Goal: Transaction & Acquisition: Purchase product/service

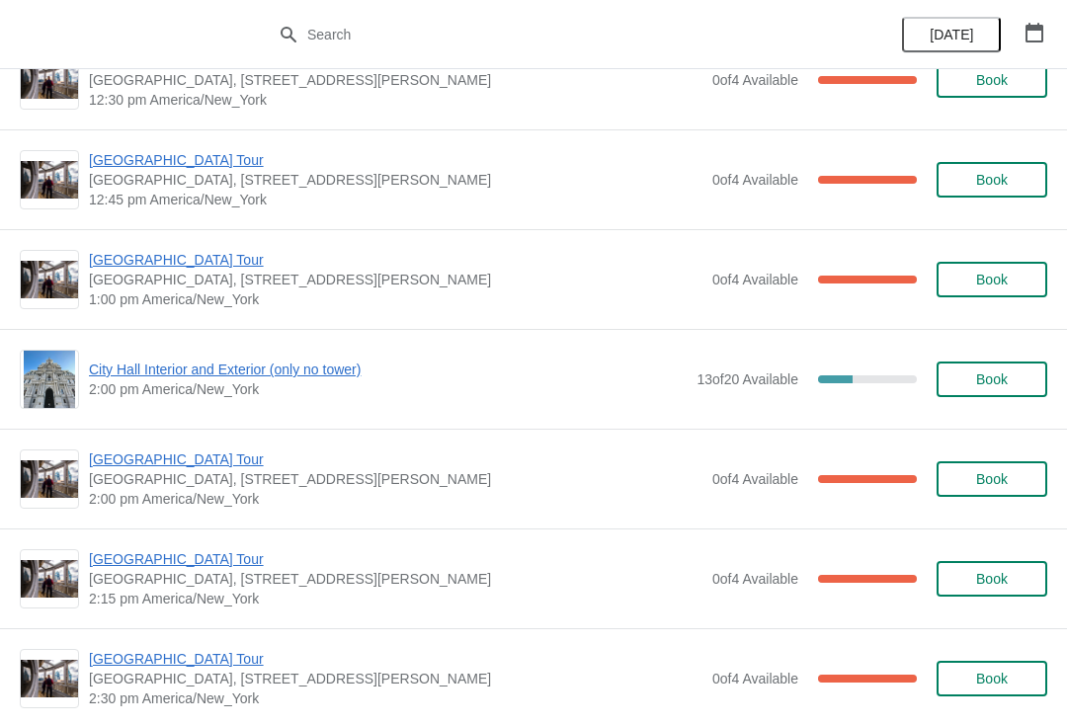
scroll to position [1257, 0]
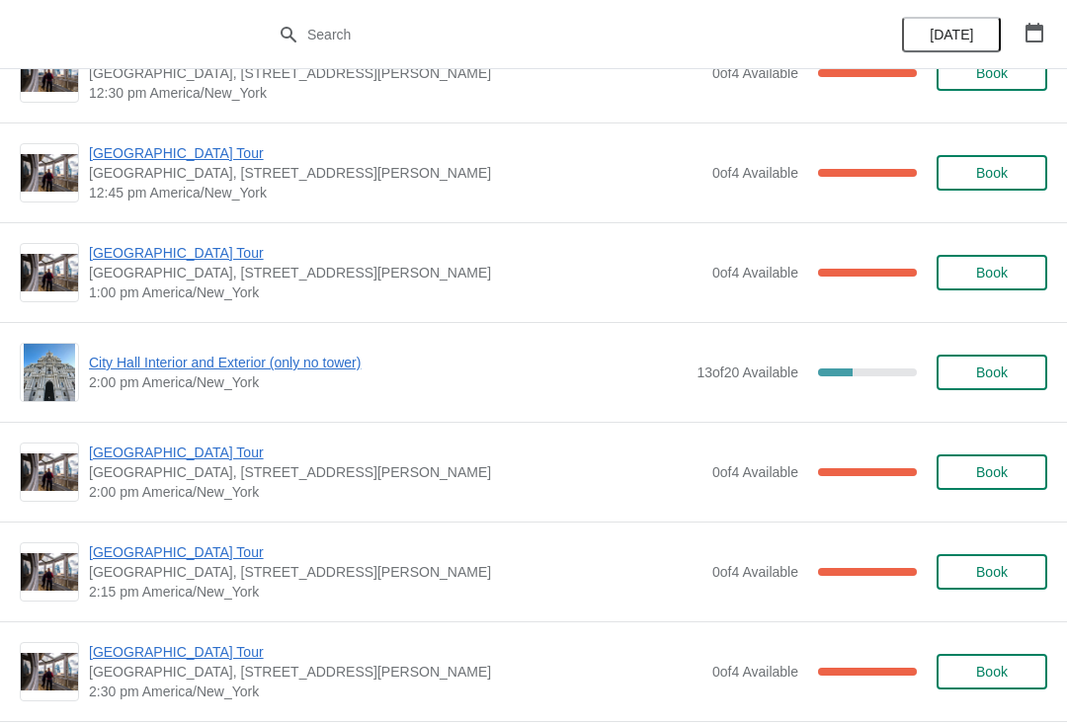
click at [378, 393] on div "City Hall Interior and Exterior (only no tower) 2:00 pm America/New_York 13 of …" at bounding box center [534, 372] width 1028 height 59
click at [323, 364] on span "City Hall Interior and Exterior (only no tower)" at bounding box center [388, 363] width 598 height 20
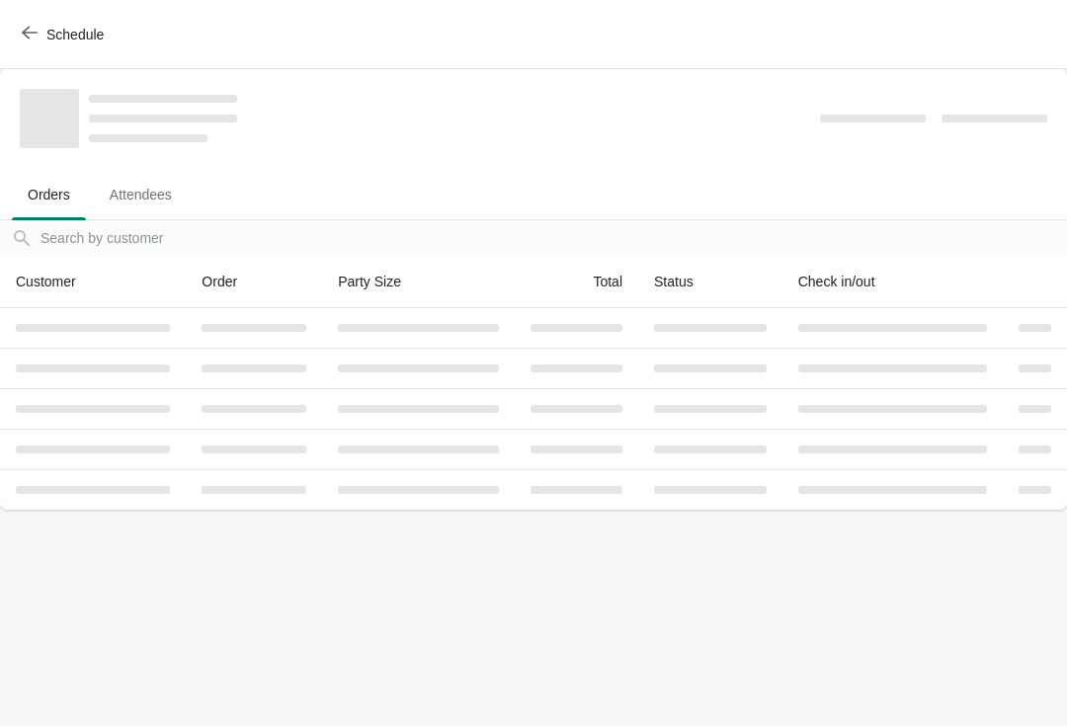
scroll to position [0, 0]
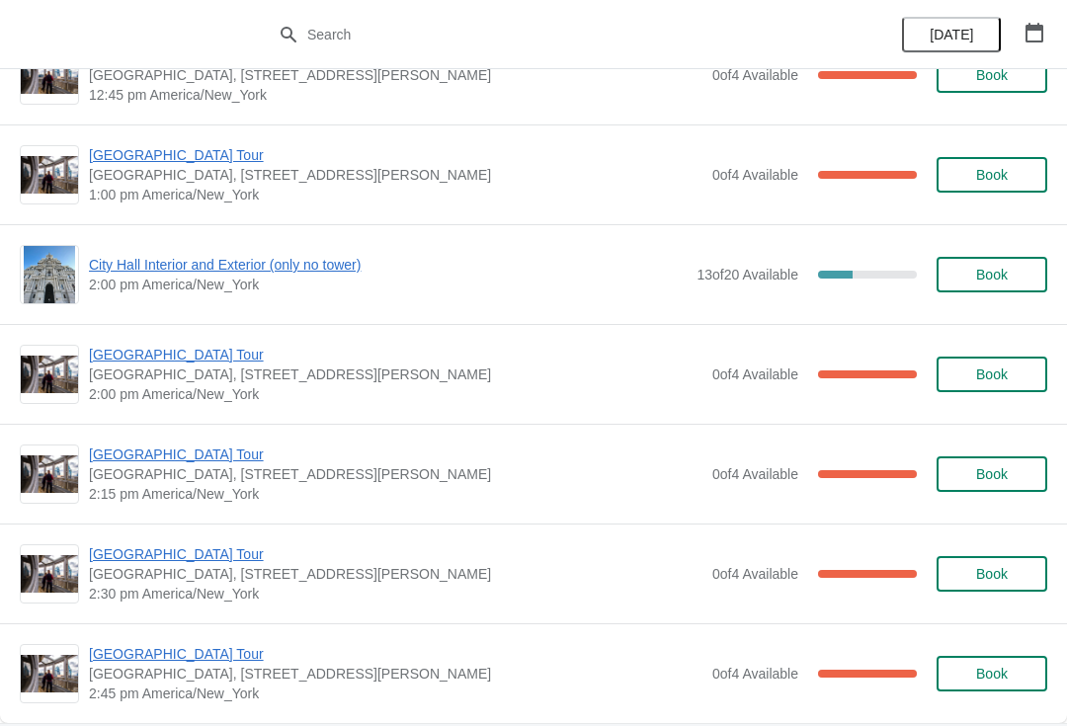
scroll to position [1348, 0]
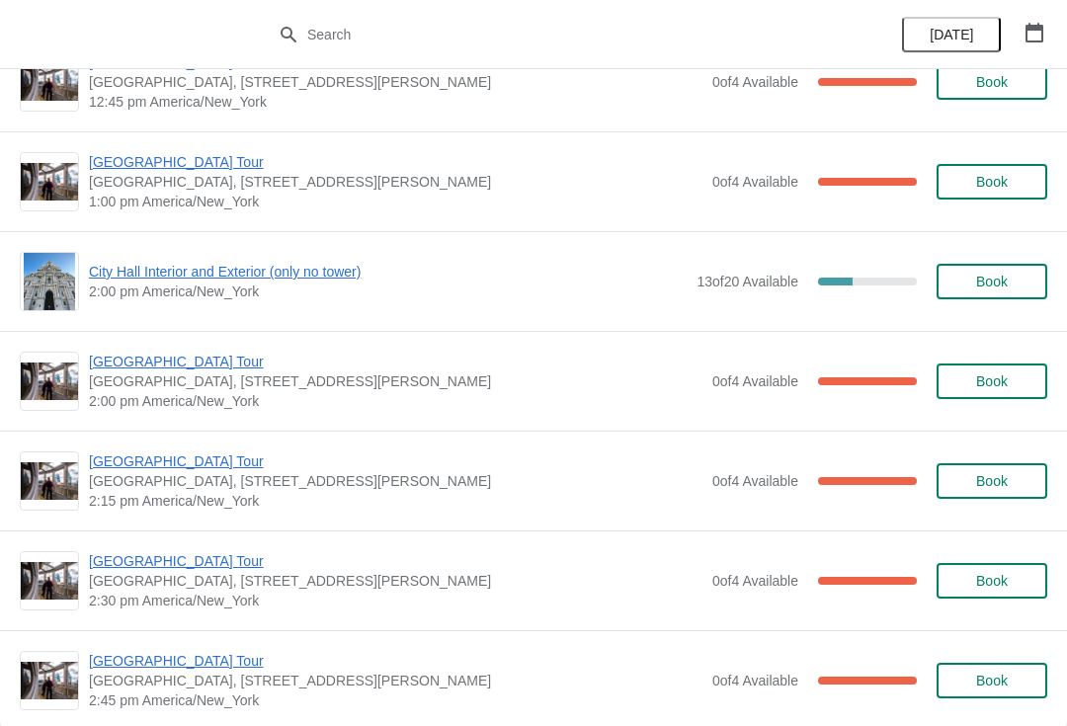
click at [344, 280] on span "City Hall Interior and Exterior (only no tower)" at bounding box center [388, 272] width 598 height 20
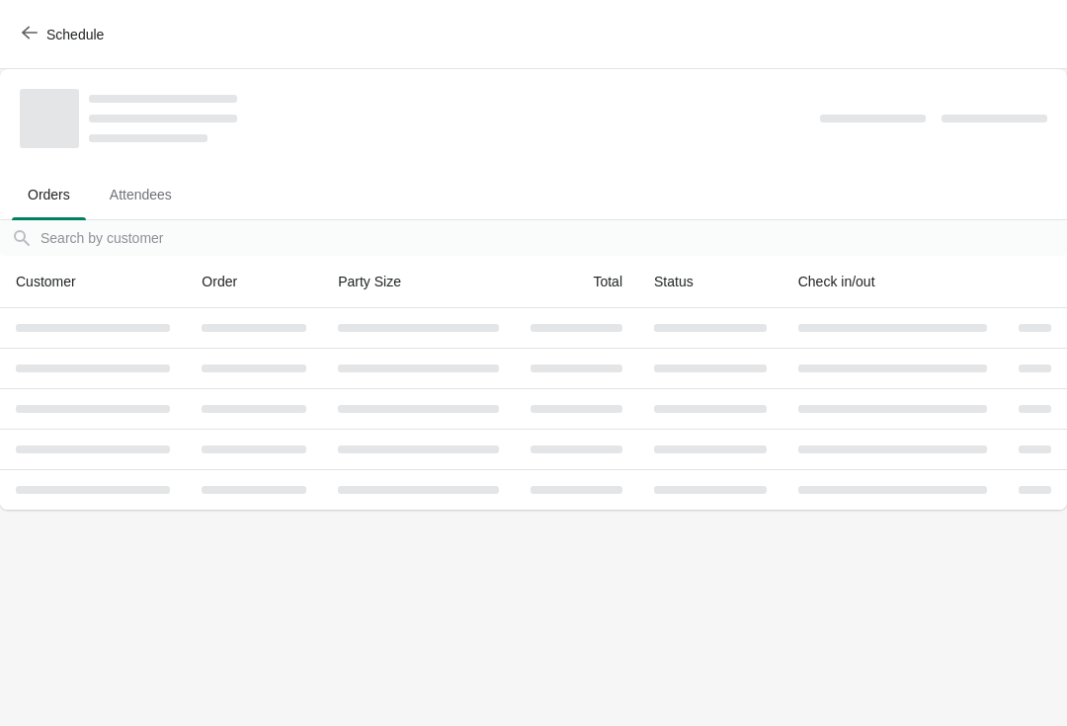
scroll to position [0, 0]
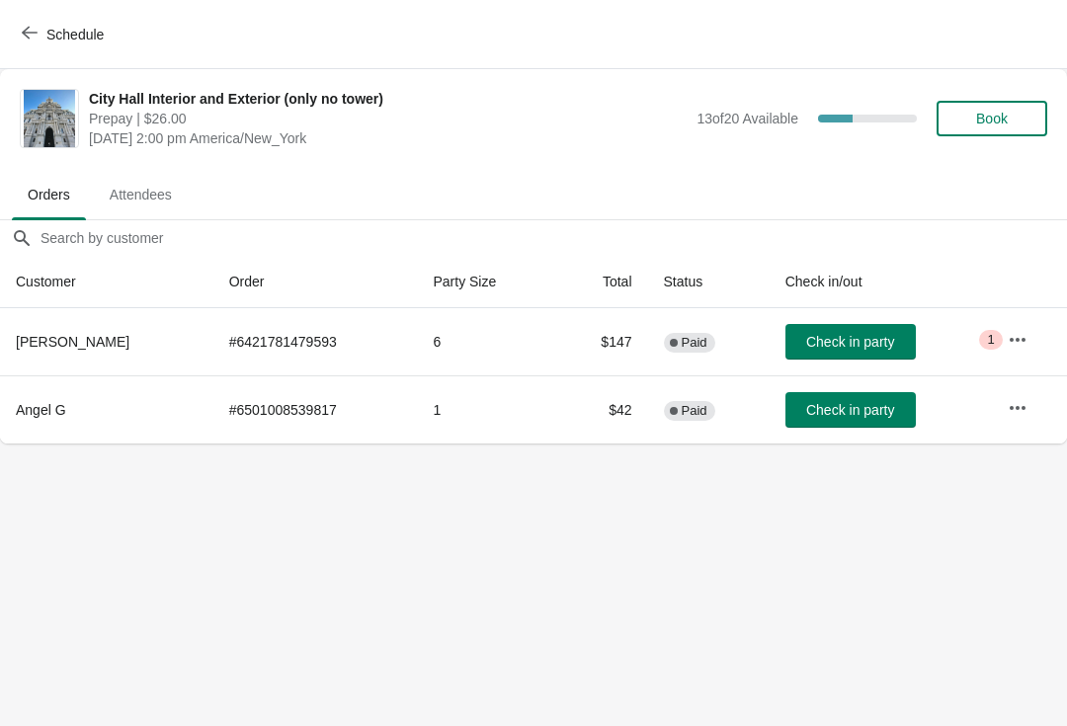
click at [1024, 126] on span "Book" at bounding box center [992, 119] width 75 height 16
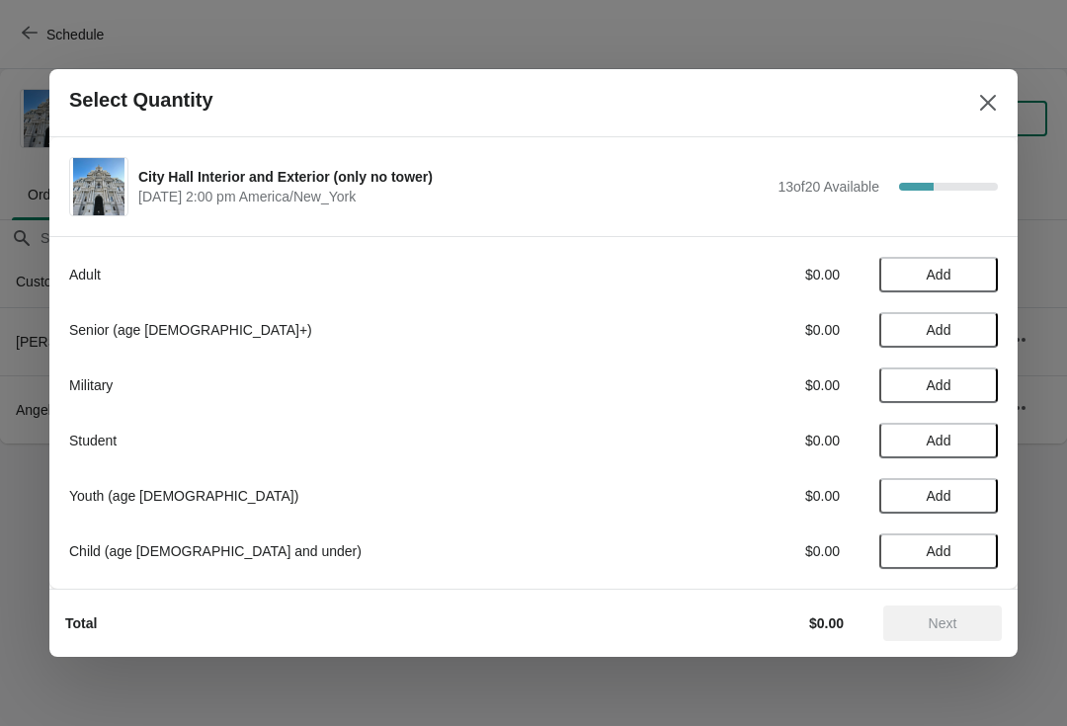
click at [960, 337] on span "Add" at bounding box center [938, 330] width 83 height 16
click at [957, 623] on span "Next" at bounding box center [943, 624] width 29 height 16
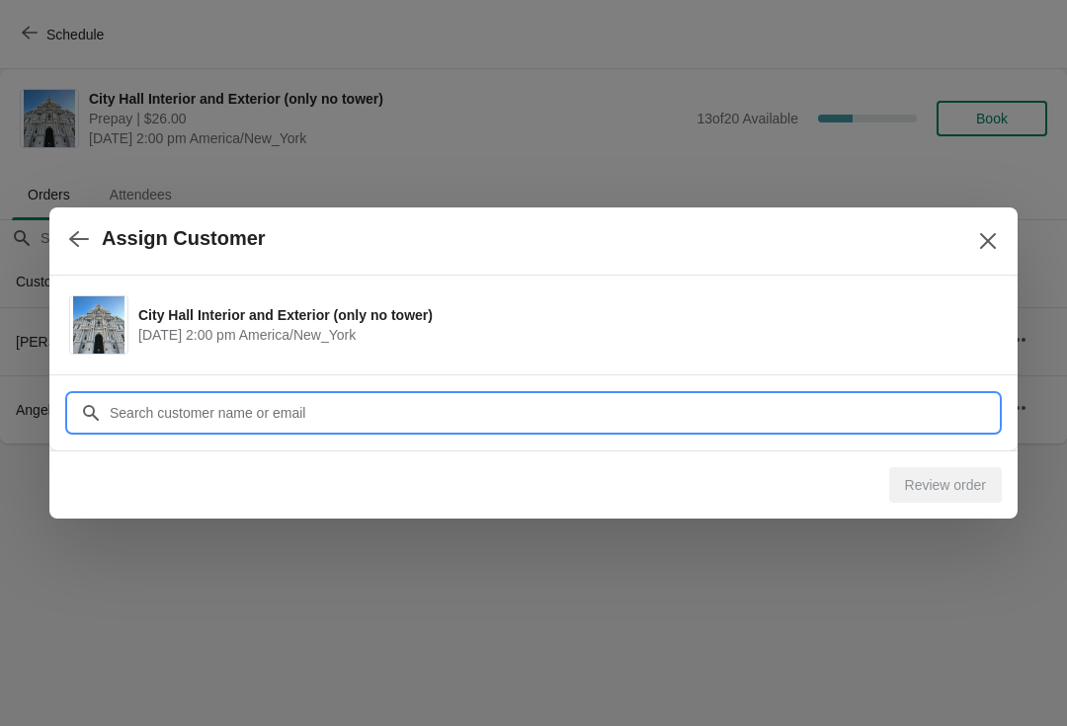
click at [141, 406] on input "Customer" at bounding box center [553, 413] width 889 height 36
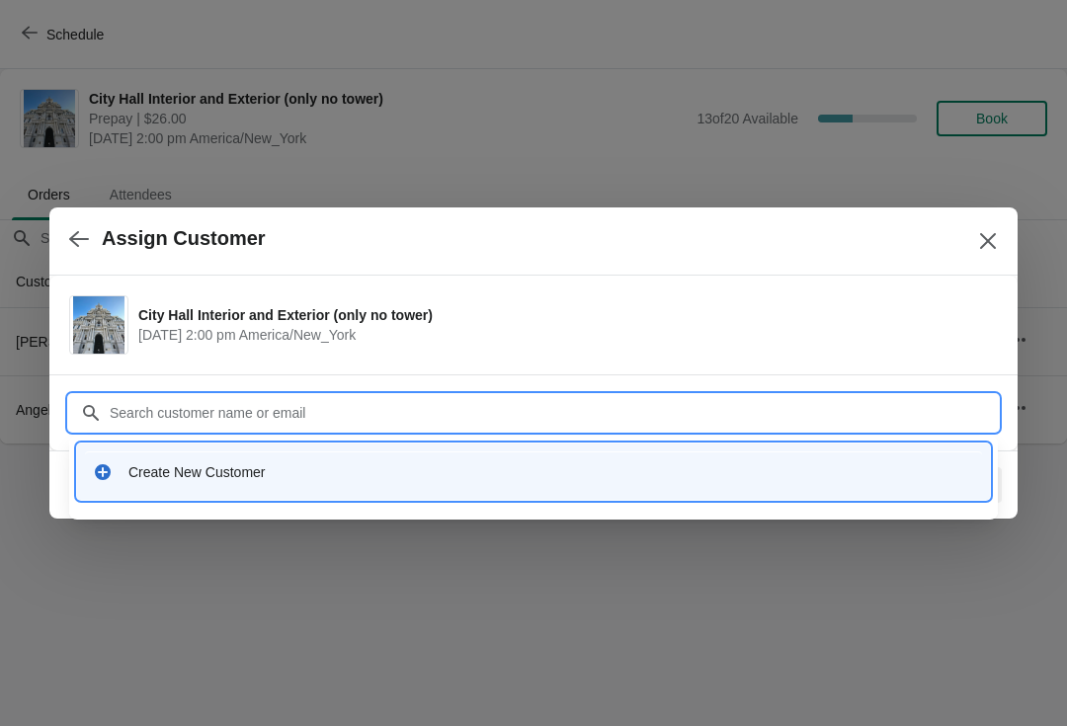
click at [147, 485] on div "Create New Customer" at bounding box center [533, 472] width 897 height 41
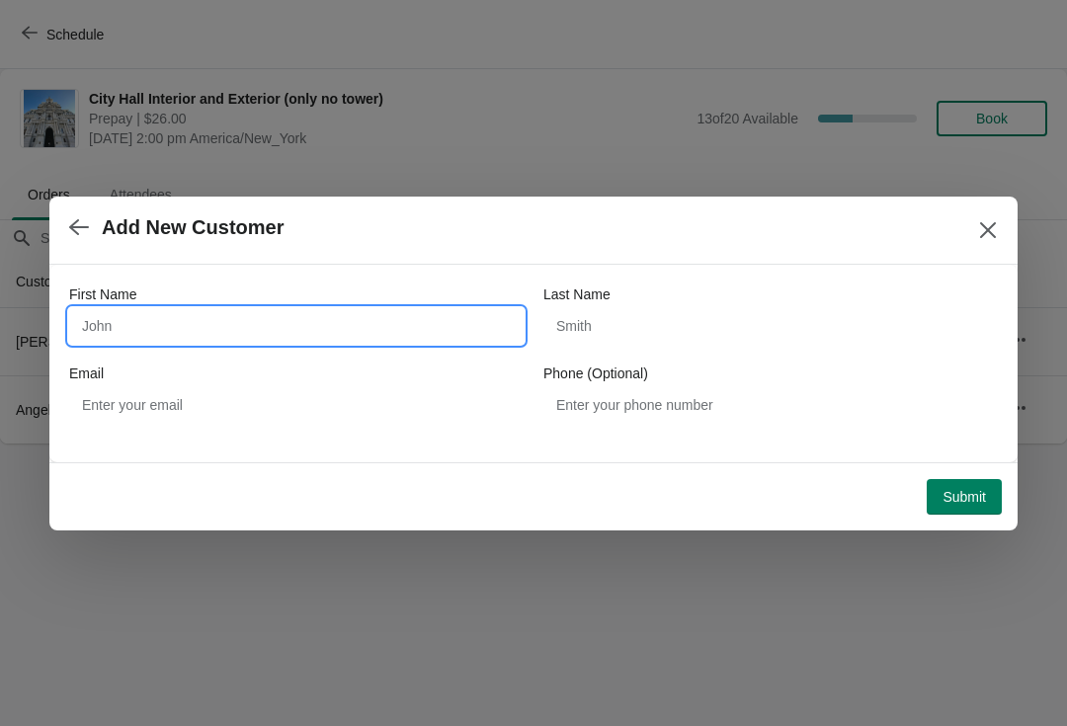
click at [117, 317] on input "First Name" at bounding box center [296, 326] width 455 height 36
type input "Valerye"
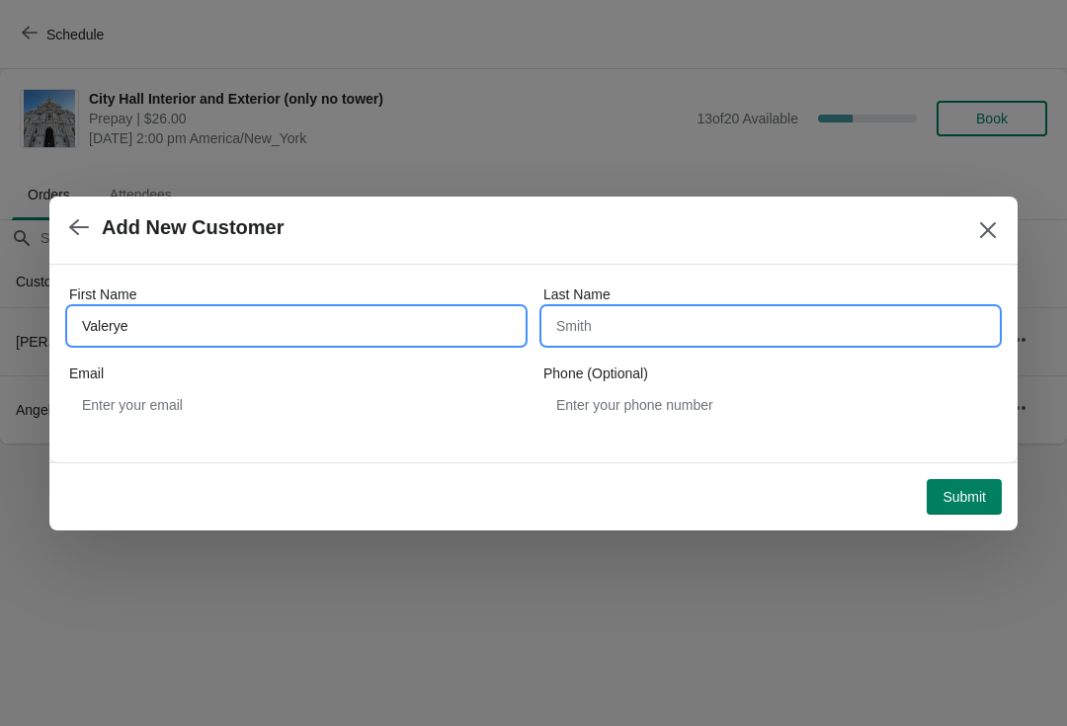
click at [677, 311] on input "Last Name" at bounding box center [771, 326] width 455 height 36
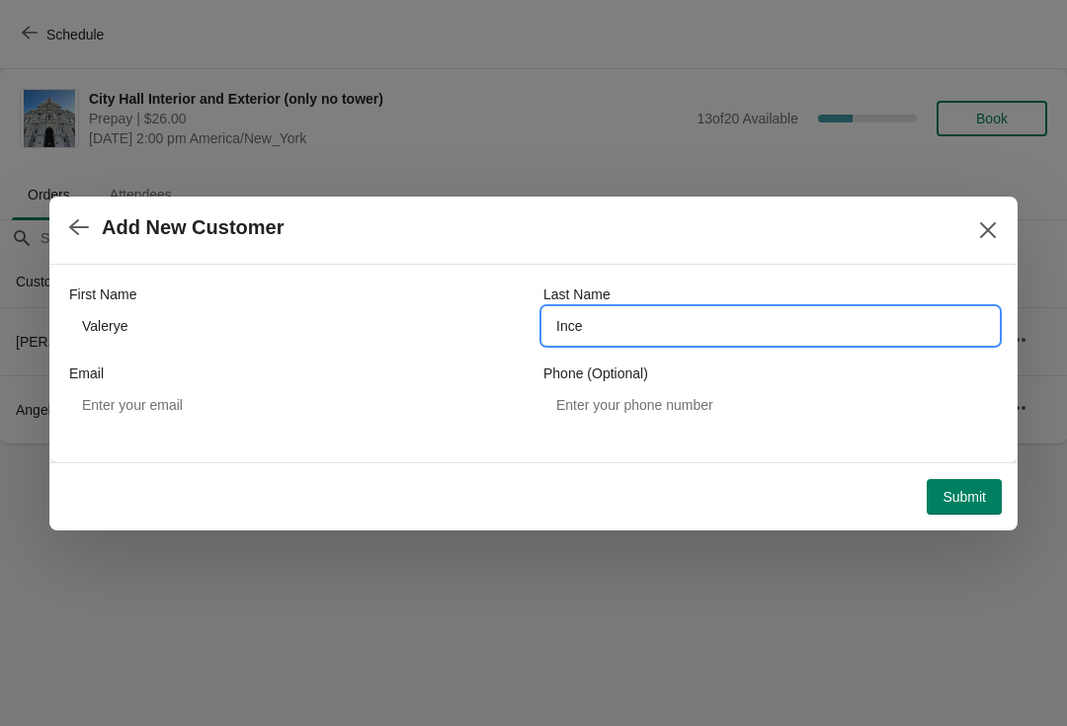
type input "Ince"
click at [969, 501] on span "Submit" at bounding box center [964, 497] width 43 height 16
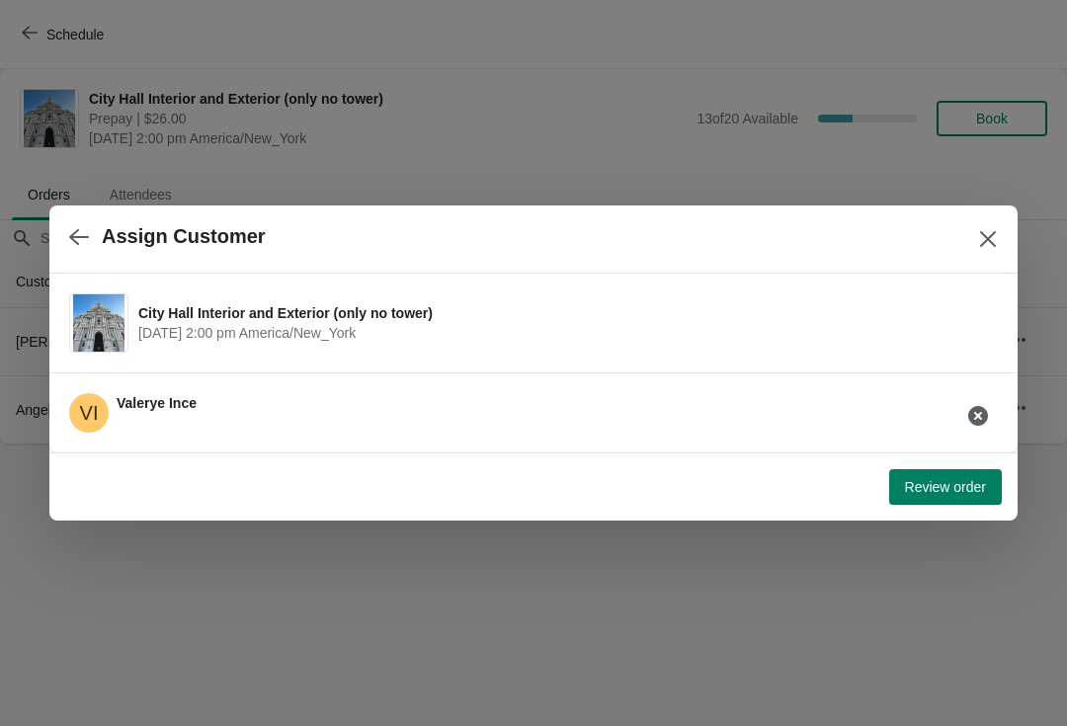
click at [979, 485] on span "Review order" at bounding box center [945, 487] width 81 height 16
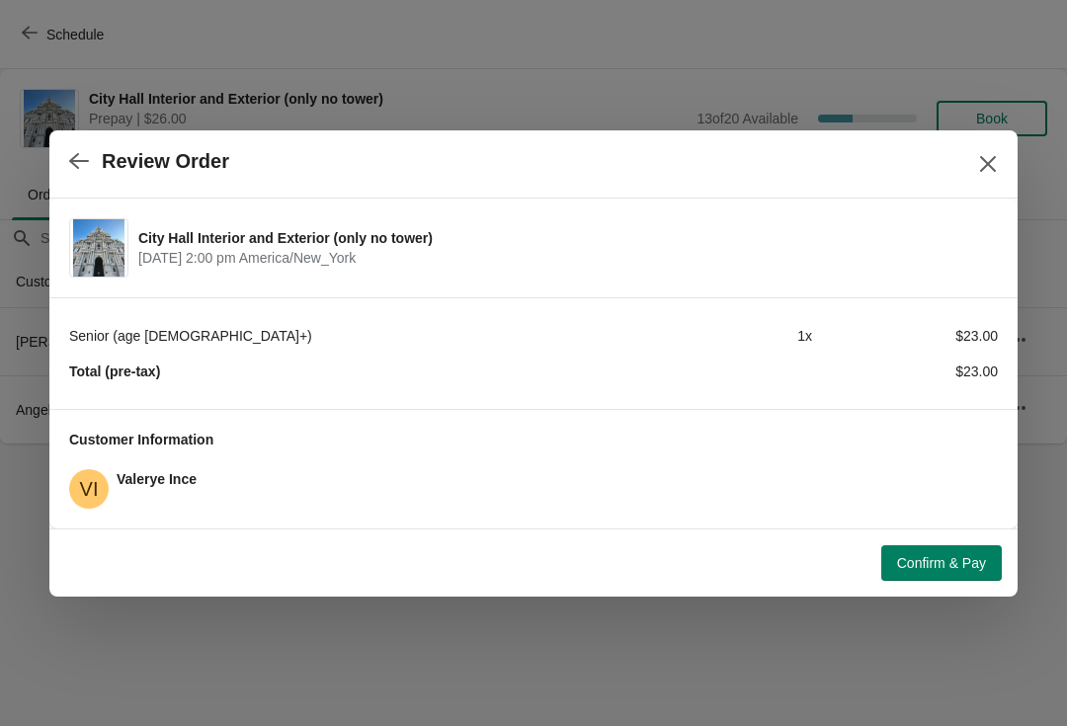
click at [965, 578] on button "Confirm & Pay" at bounding box center [942, 564] width 121 height 36
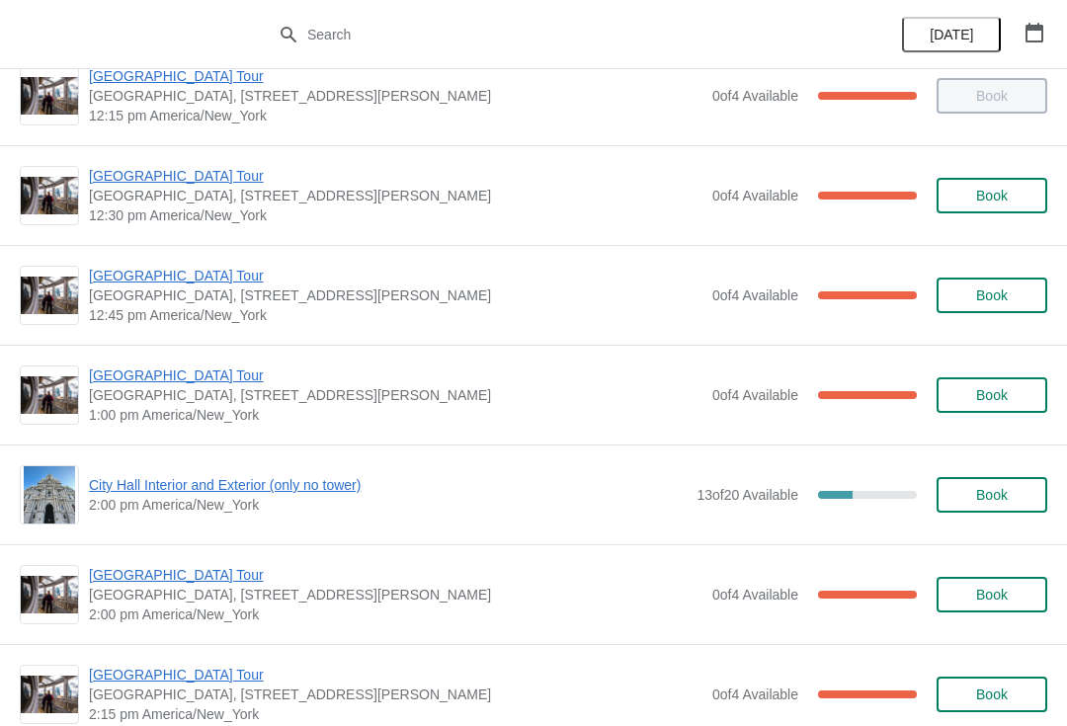
scroll to position [1144, 0]
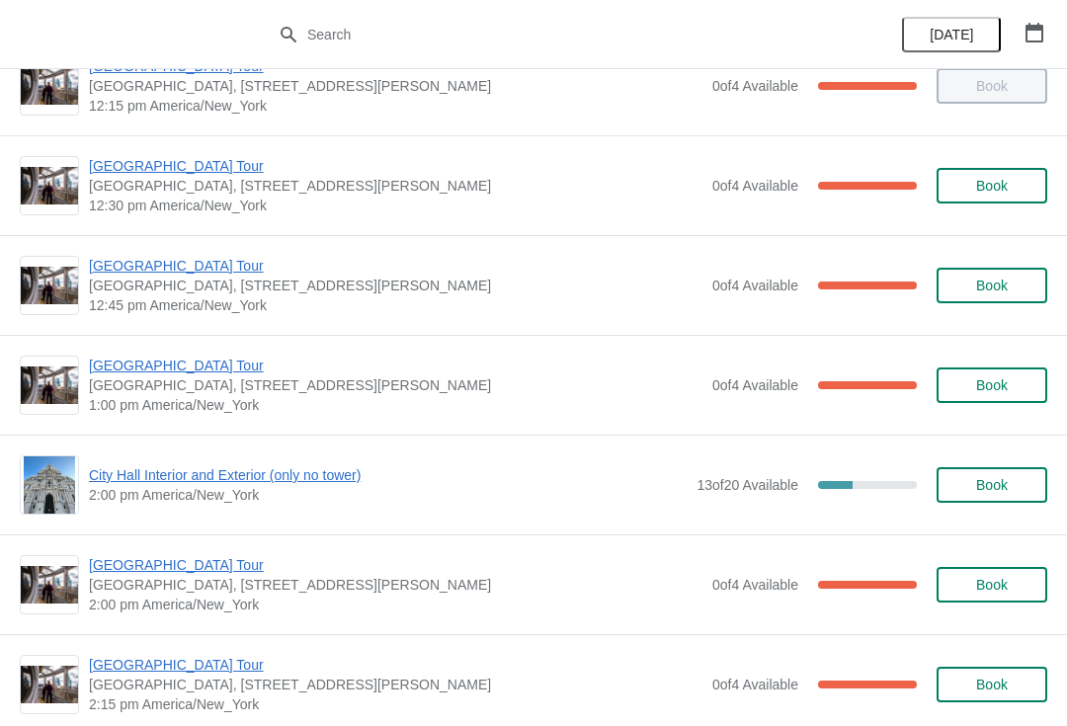
click at [75, 375] on img at bounding box center [49, 386] width 57 height 39
click at [162, 392] on span "[GEOGRAPHIC_DATA], [STREET_ADDRESS][PERSON_NAME]" at bounding box center [396, 386] width 614 height 20
click at [200, 364] on span "[GEOGRAPHIC_DATA] Tour" at bounding box center [396, 366] width 614 height 20
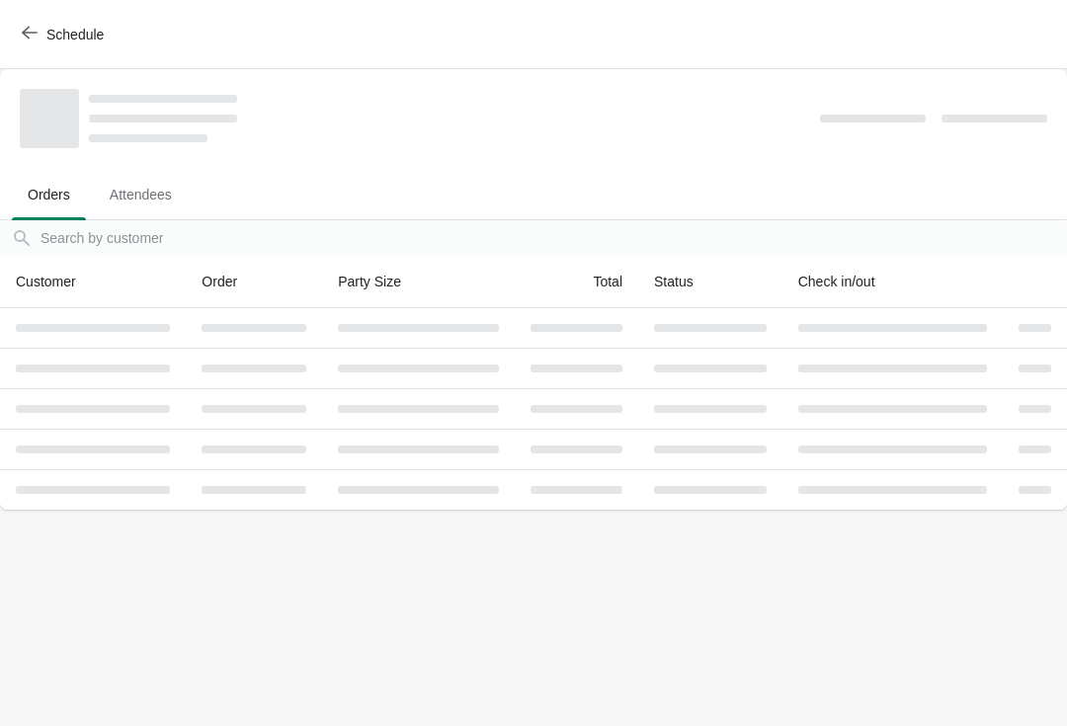
scroll to position [0, 0]
click at [75, 384] on th at bounding box center [93, 368] width 186 height 41
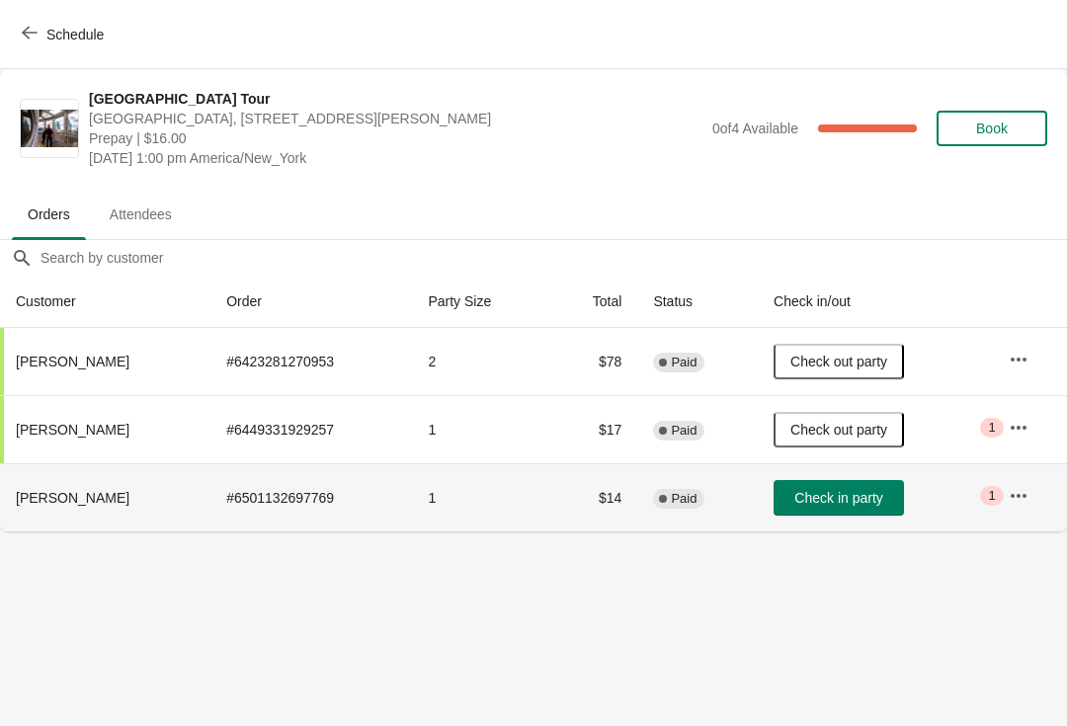
click at [839, 503] on span "Check in party" at bounding box center [839, 498] width 88 height 16
